Goal: Download file/media

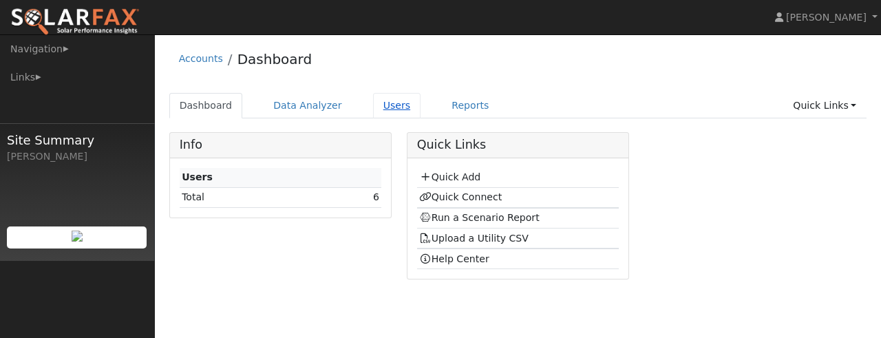
click at [381, 104] on link "Users" at bounding box center [397, 105] width 48 height 25
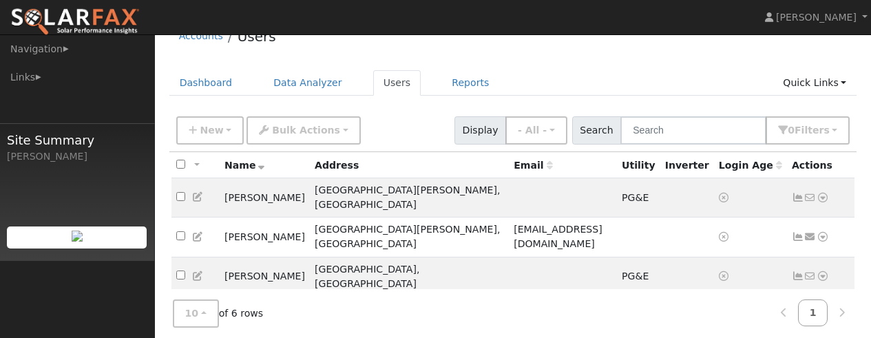
scroll to position [69, 0]
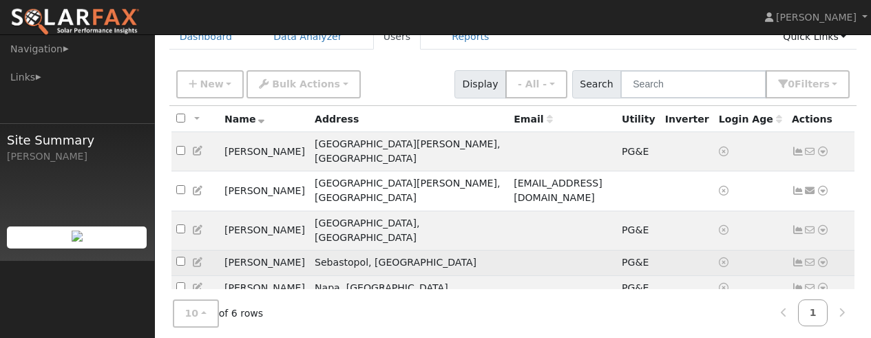
click at [823, 258] on icon at bounding box center [823, 263] width 12 height 10
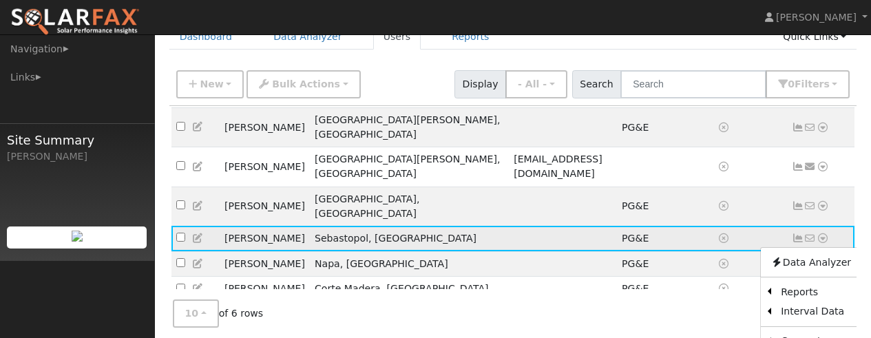
scroll to position [63, 0]
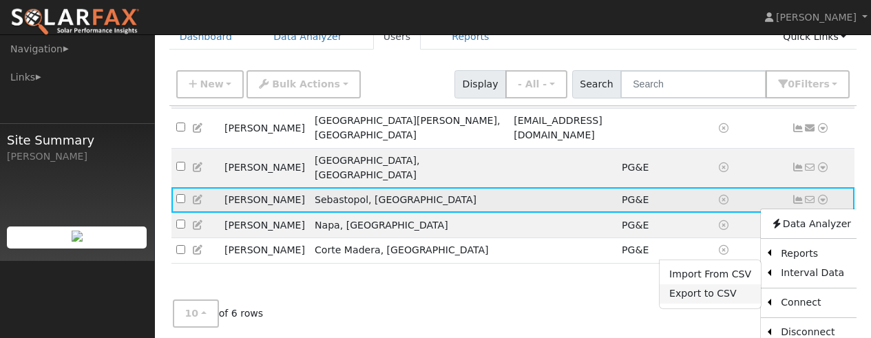
click at [697, 284] on link "Export to CSV" at bounding box center [710, 293] width 101 height 19
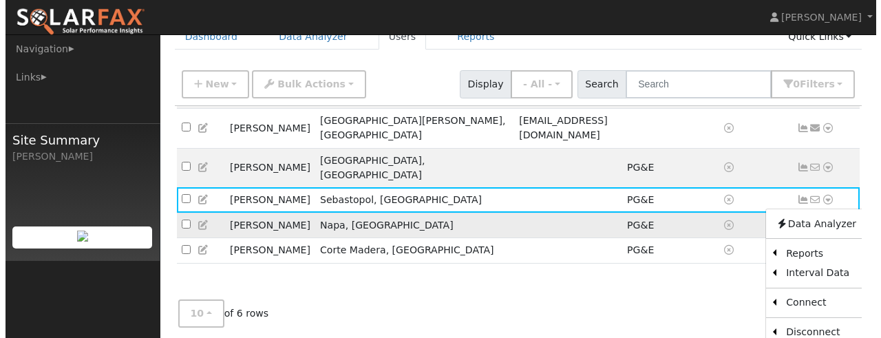
scroll to position [0, 0]
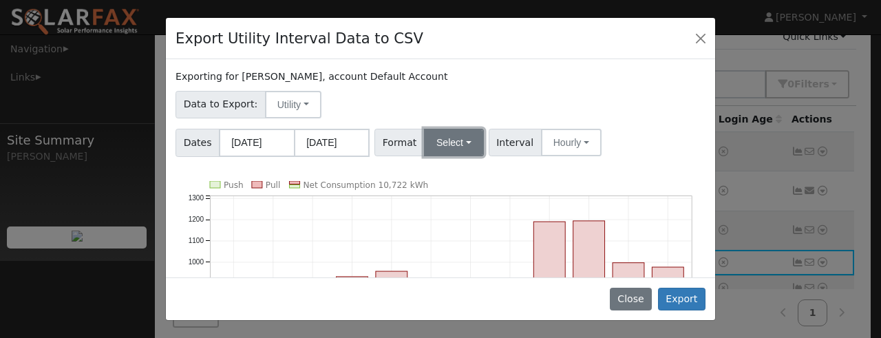
click at [460, 140] on button "Select" at bounding box center [454, 143] width 60 height 28
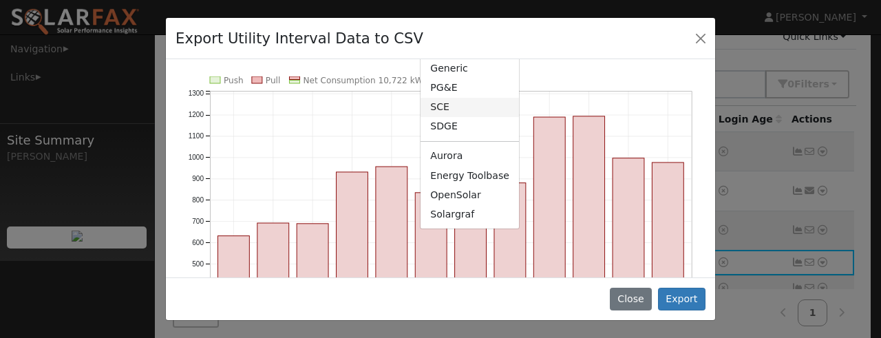
scroll to position [207, 0]
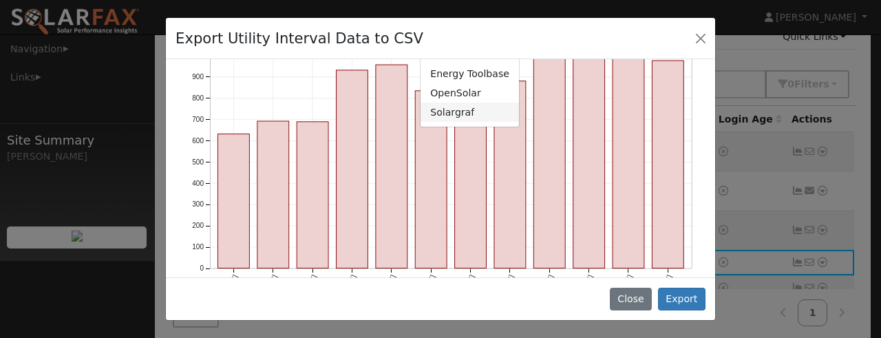
click at [445, 112] on link "Solargraf" at bounding box center [470, 112] width 98 height 19
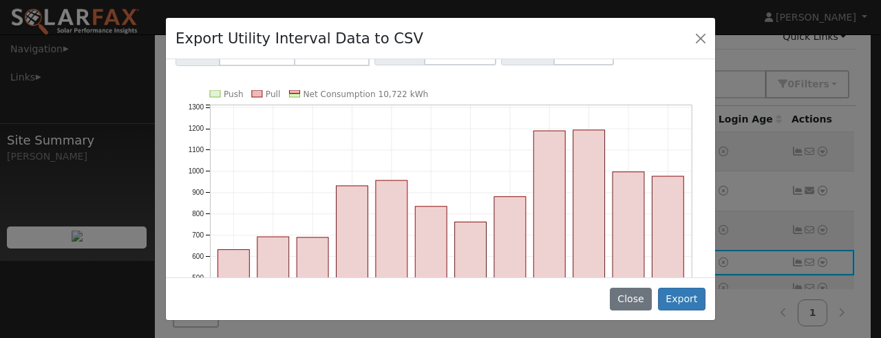
scroll to position [138, 0]
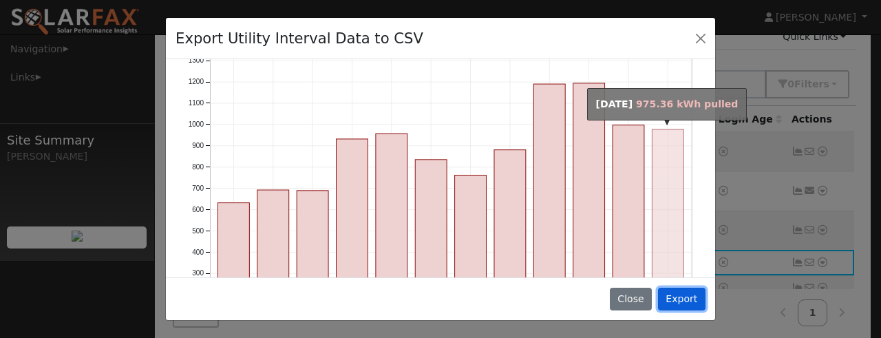
drag, startPoint x: 684, startPoint y: 297, endPoint x: 670, endPoint y: 180, distance: 117.9
click at [669, 182] on div "Export Utility Interval Data to CSV Exporting for Len Goldfine, account Default…" at bounding box center [440, 169] width 551 height 304
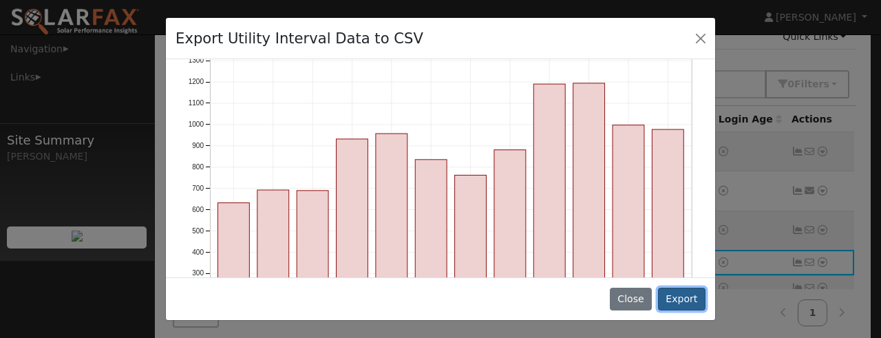
click at [687, 290] on button "Export" at bounding box center [682, 299] width 48 height 23
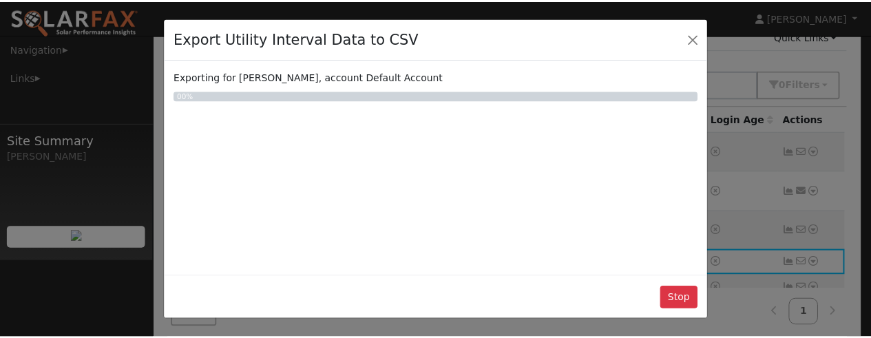
scroll to position [0, 0]
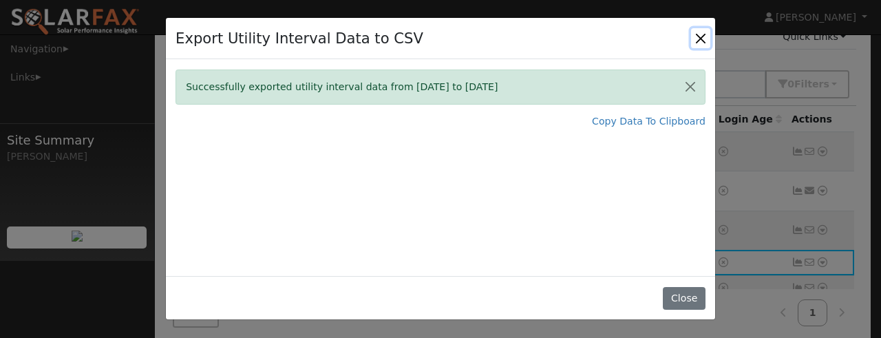
click at [698, 39] on button "Close" at bounding box center [700, 37] width 19 height 19
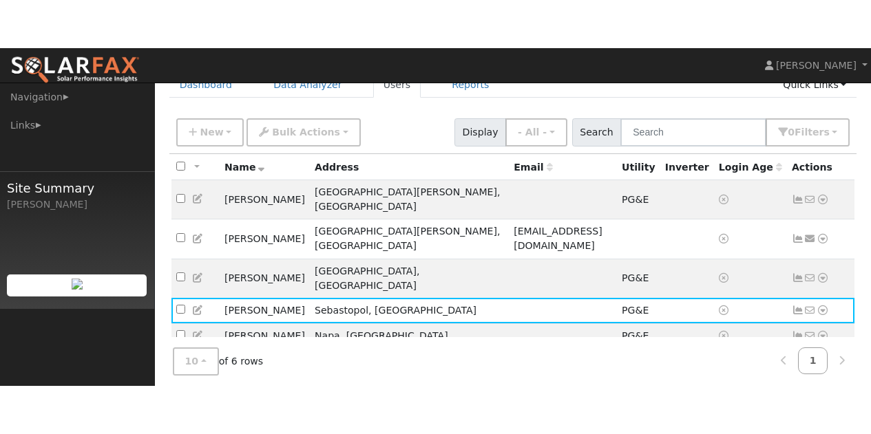
scroll to position [57, 0]
